Goal: Use online tool/utility: Utilize a website feature to perform a specific function

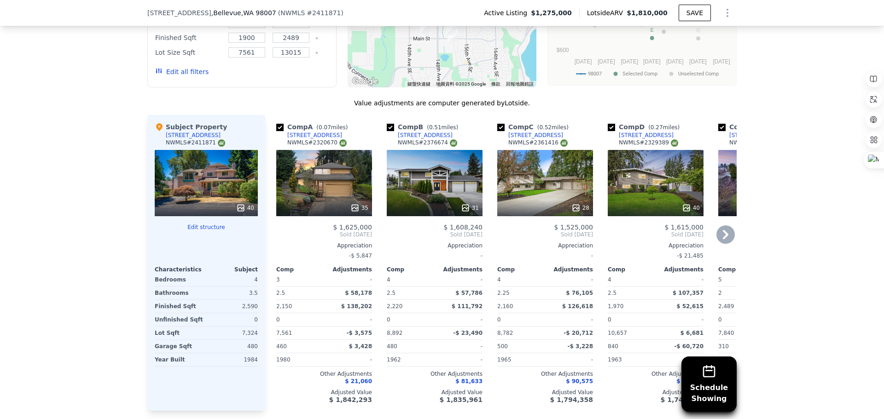
scroll to position [964, 0]
click at [720, 241] on icon at bounding box center [725, 234] width 18 height 18
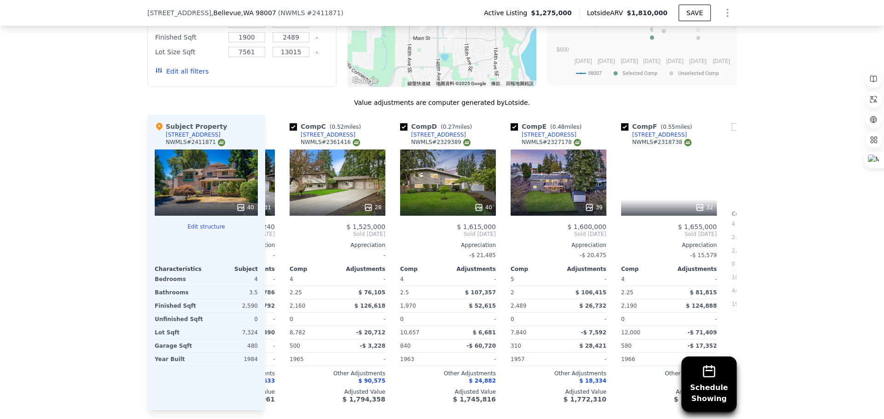
scroll to position [0, 221]
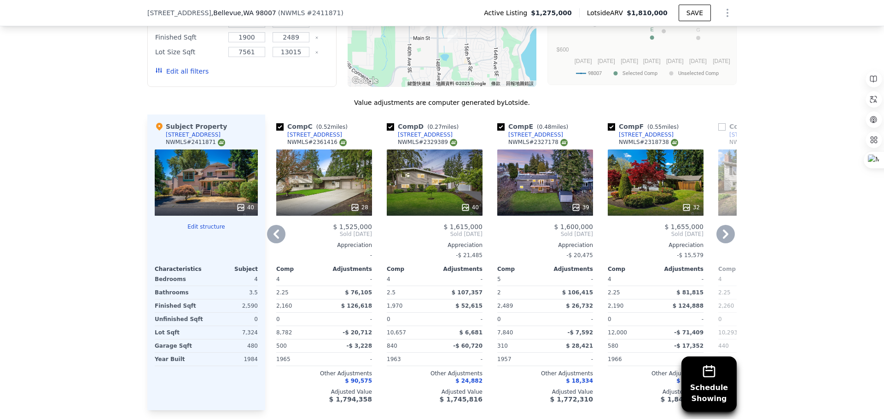
click at [265, 241] on div "Comp A ( 0.07 miles) [STREET_ADDRESS] # 2320670 35 $ 1,625,000 Sold [DATE] Appr…" at bounding box center [500, 263] width 471 height 296
click at [273, 239] on icon at bounding box center [276, 234] width 6 height 9
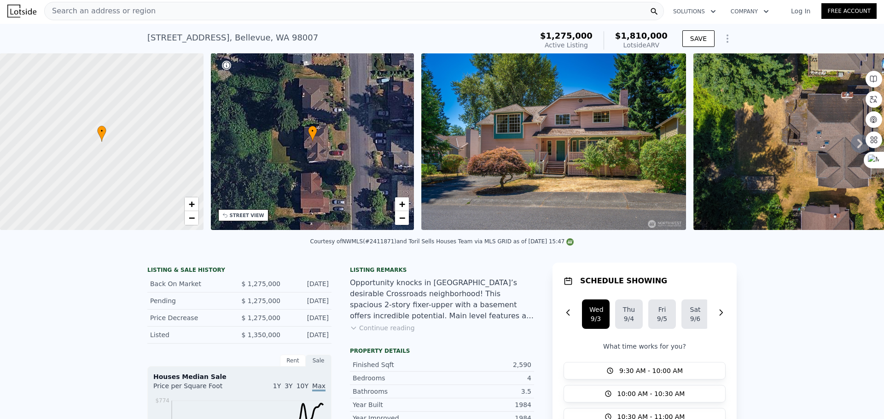
scroll to position [0, 0]
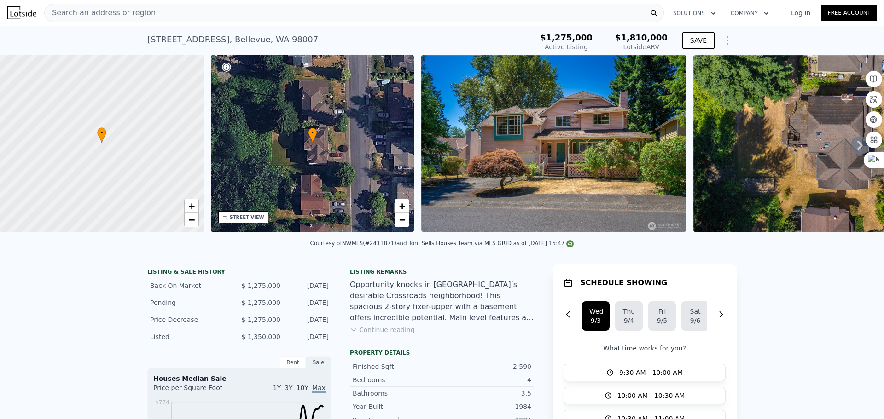
click at [851, 146] on icon at bounding box center [860, 145] width 18 height 18
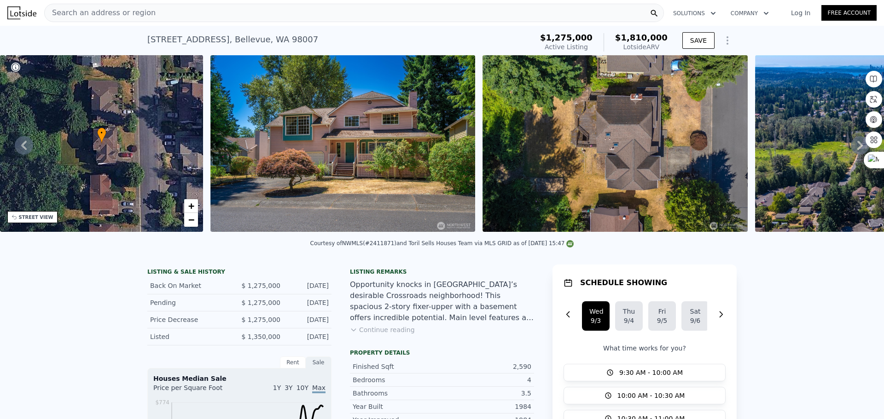
click at [851, 146] on icon at bounding box center [860, 145] width 18 height 18
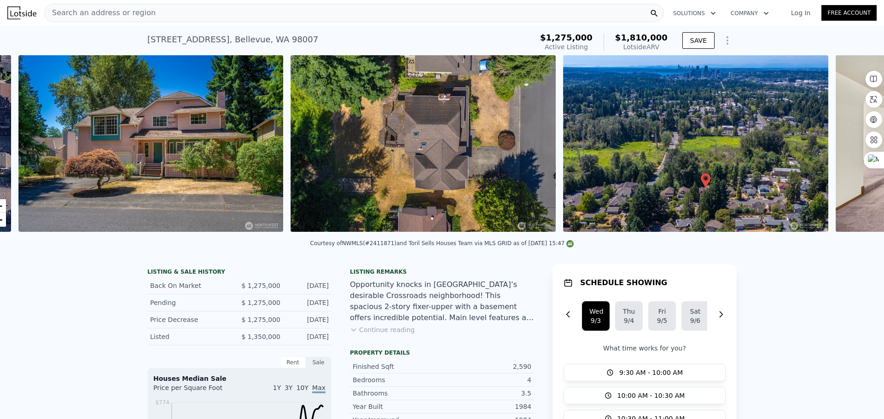
scroll to position [0, 421]
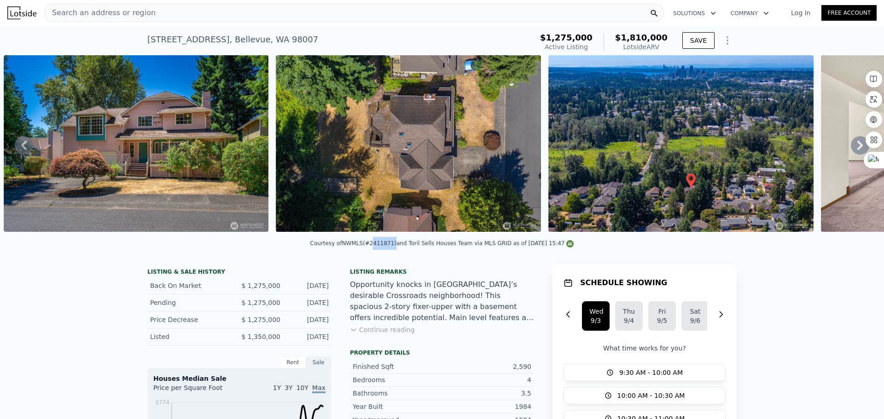
drag, startPoint x: 371, startPoint y: 251, endPoint x: 389, endPoint y: 249, distance: 18.5
click at [389, 247] on div "Courtesy of NWMLS (#2411871) and [PERSON_NAME] Houses Team via MLS GRID as of […" at bounding box center [442, 243] width 264 height 6
click at [392, 247] on div "Courtesy of NWMLS (#2411871) and [PERSON_NAME] Houses Team via MLS GRID as of […" at bounding box center [442, 243] width 264 height 6
click at [465, 247] on div "Courtesy of NWMLS (#2411871) and [PERSON_NAME] Houses Team via MLS GRID as of […" at bounding box center [442, 243] width 264 height 6
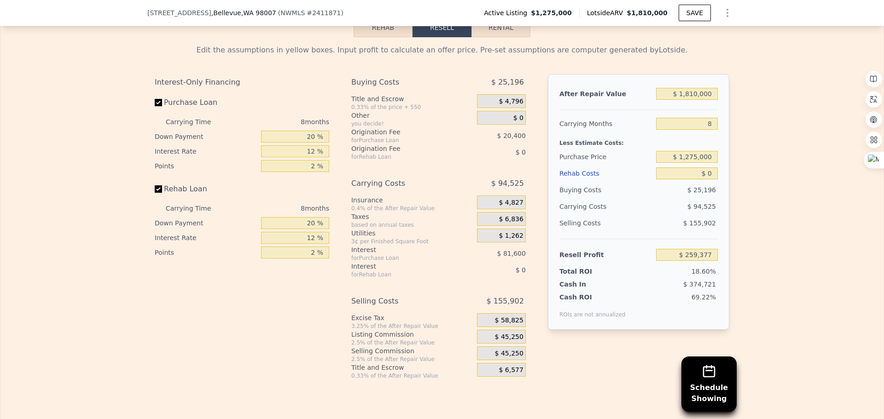
scroll to position [1470, 0]
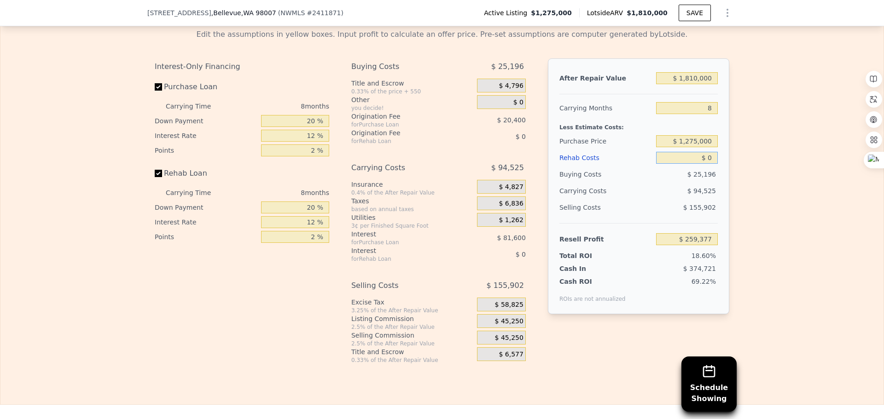
click at [699, 164] on input "$ 0" at bounding box center [687, 158] width 62 height 12
type input "$ 250,000"
type input "-$ 10,623"
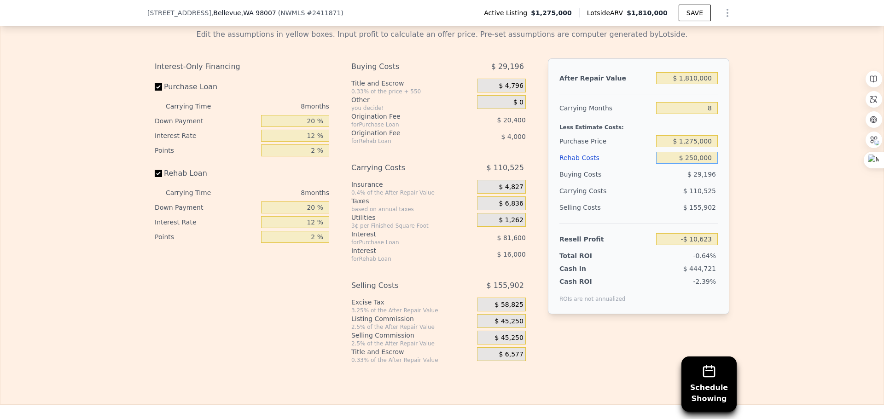
type input "$ 2,500,000"
type input "-$ 2,440,623"
type input "$ 250,000"
type input "-$ 10,623"
type input "$ 250,000"
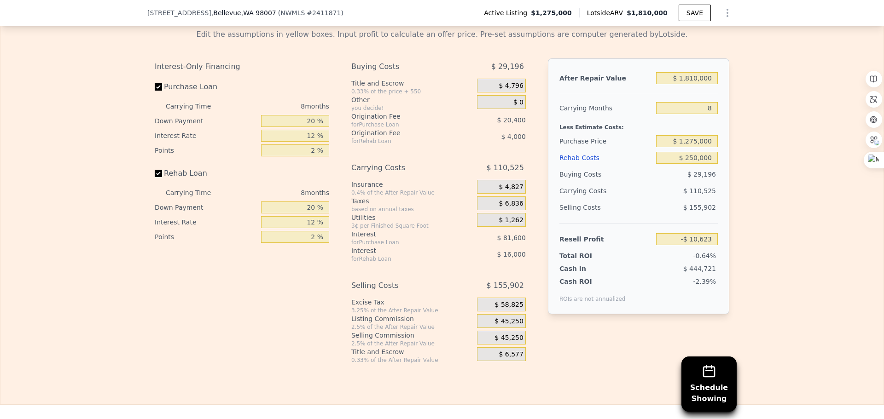
click at [765, 181] on div "Edit the assumptions in yellow boxes. Input profit to calculate an offer price.…" at bounding box center [441, 193] width 883 height 343
click at [688, 178] on span "$ 29,196" at bounding box center [701, 174] width 29 height 7
click at [697, 147] on input "$ 1,275,000" at bounding box center [687, 141] width 62 height 12
click at [700, 114] on input "8" at bounding box center [687, 108] width 62 height 12
click at [715, 122] on div "After Repair Value $ 1,810,000 Carrying Months 8 Less Estimate Costs: Purchase …" at bounding box center [638, 186] width 181 height 256
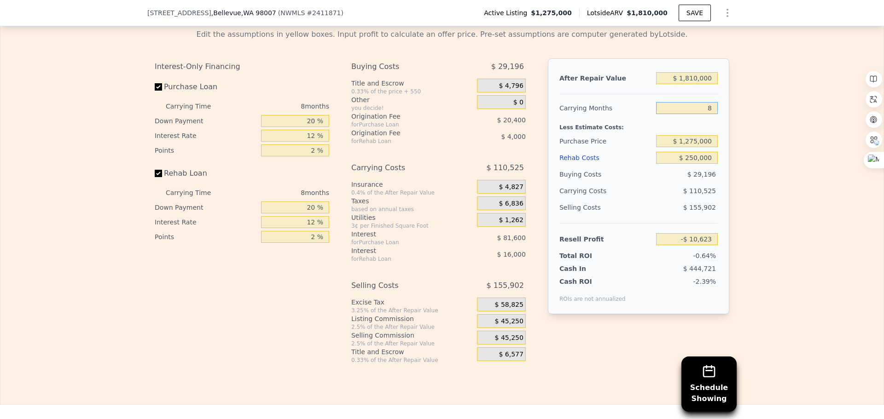
drag, startPoint x: 712, startPoint y: 121, endPoint x: 705, endPoint y: 121, distance: 6.5
click at [705, 114] on input "8" at bounding box center [687, 108] width 62 height 12
type input "6"
type input "$ 17,009"
click at [707, 114] on input "6" at bounding box center [687, 108] width 62 height 12
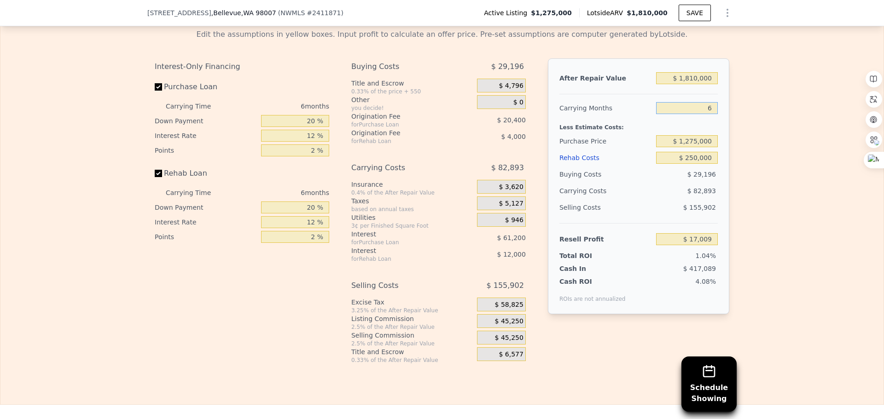
drag, startPoint x: 706, startPoint y: 116, endPoint x: 698, endPoint y: 116, distance: 7.9
click at [698, 114] on input "6" at bounding box center [687, 108] width 62 height 12
type input "3"
type input "$ 58,455"
drag, startPoint x: 692, startPoint y: 153, endPoint x: 686, endPoint y: 153, distance: 5.5
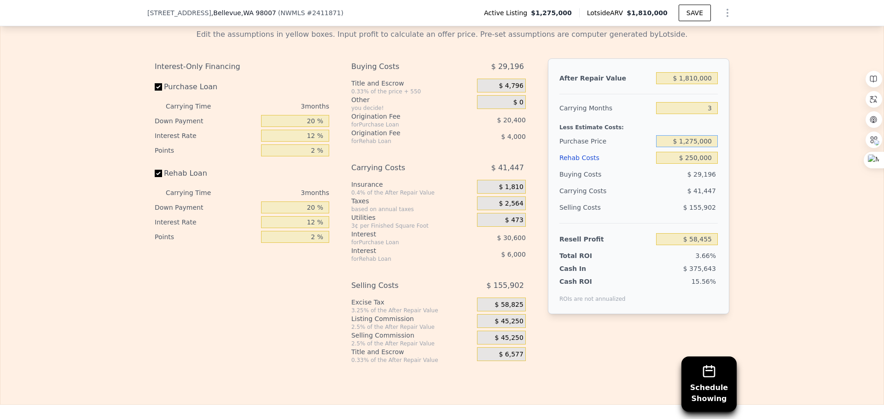
click at [686, 147] on input "$ 1,275,000" at bounding box center [687, 141] width 62 height 12
type input "$ 1,255,000"
type input "$ 79,322"
click at [690, 164] on input "$ 250,000" at bounding box center [687, 158] width 62 height 12
type input "$ 20,000"
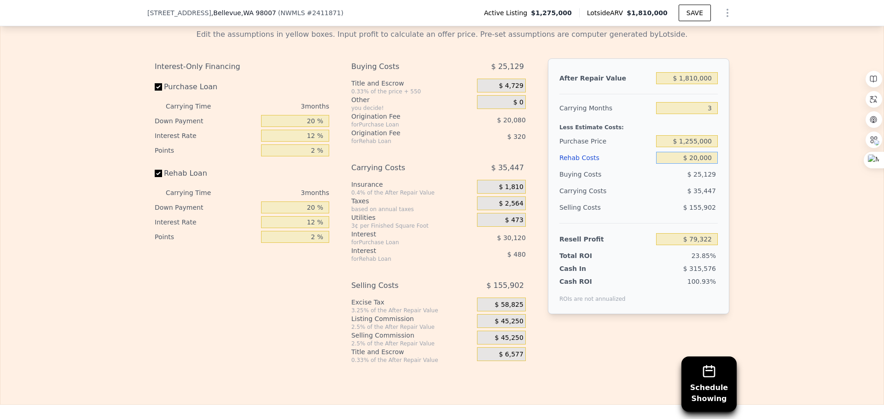
type input "$ 318,522"
type input "$ 200,000"
type input "$ 131,322"
type input "$ 200,000"
click at [708, 211] on span "$ 155,902" at bounding box center [699, 207] width 33 height 7
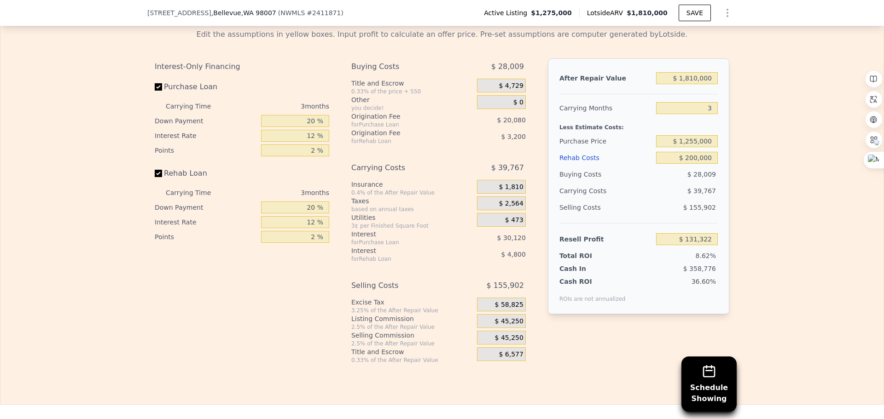
click at [159, 95] on label "Purchase Loan" at bounding box center [206, 87] width 103 height 17
click at [159, 91] on input "Purchase Loan" at bounding box center [158, 86] width 7 height 7
checkbox input "false"
type input "$ 181,522"
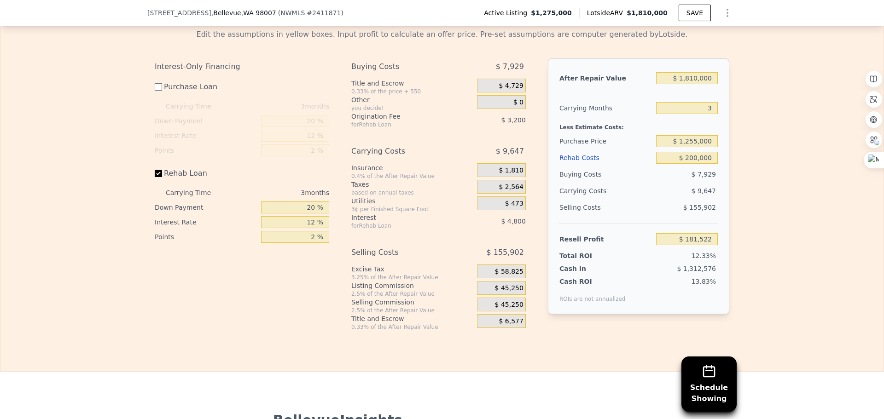
click at [160, 182] on label "Rehab Loan" at bounding box center [206, 173] width 103 height 17
click at [160, 177] on input "Rehab Loan" at bounding box center [158, 173] width 7 height 7
checkbox input "false"
type input "$ 189,522"
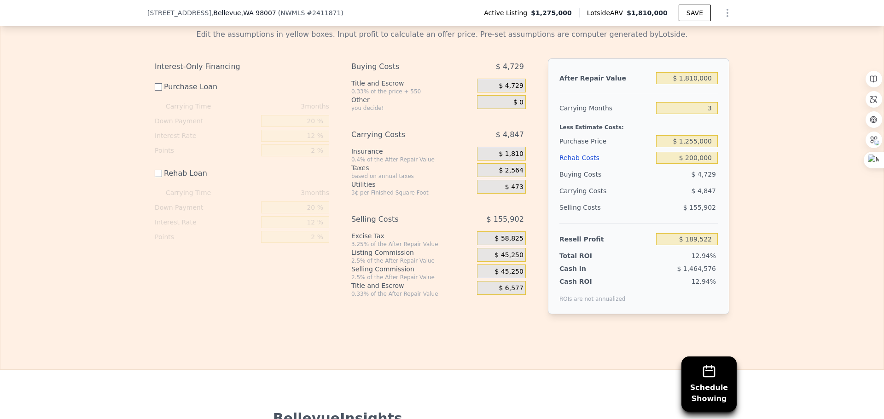
click at [618, 150] on div "Purchase Price" at bounding box center [605, 141] width 93 height 17
click at [762, 161] on div "Edit the assumptions in yellow boxes. Input profit to calculate an offer price.…" at bounding box center [441, 176] width 883 height 308
click at [415, 131] on div "Buying Costs $ 4,729 Title and Escrow 0.33% of the price + 550 $ 4,729 Other yo…" at bounding box center [438, 177] width 174 height 239
click at [472, 112] on div "Other you decide! $ 0" at bounding box center [438, 103] width 174 height 17
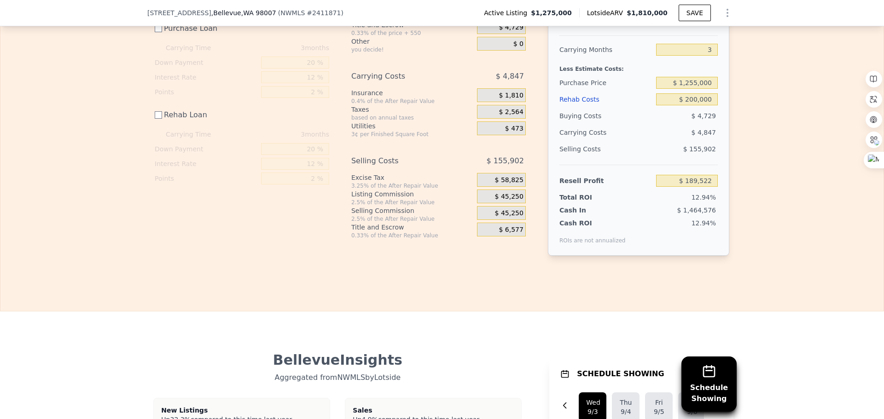
scroll to position [1424, 0]
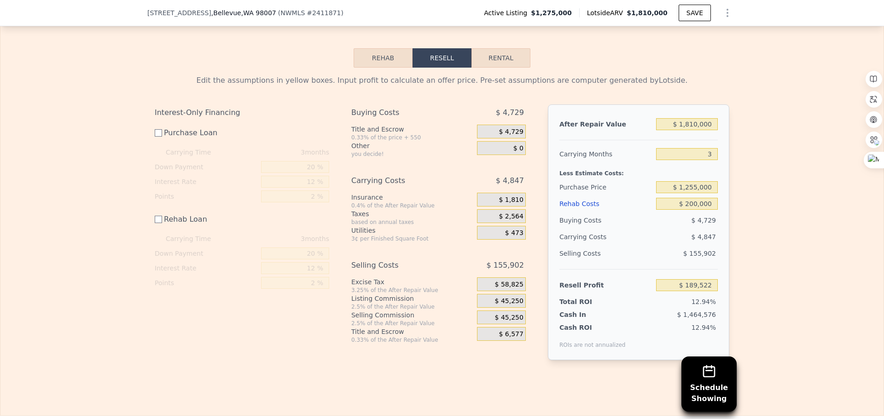
click at [372, 68] on button "Rehab" at bounding box center [383, 57] width 59 height 19
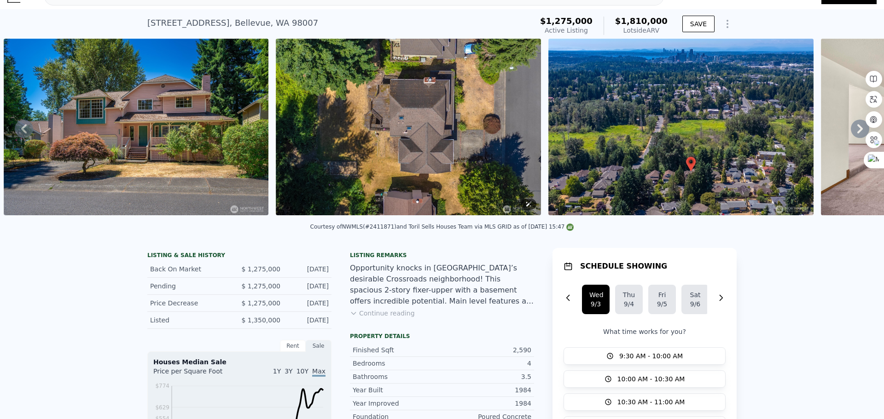
scroll to position [3, 0]
